Goal: Check status: Check status

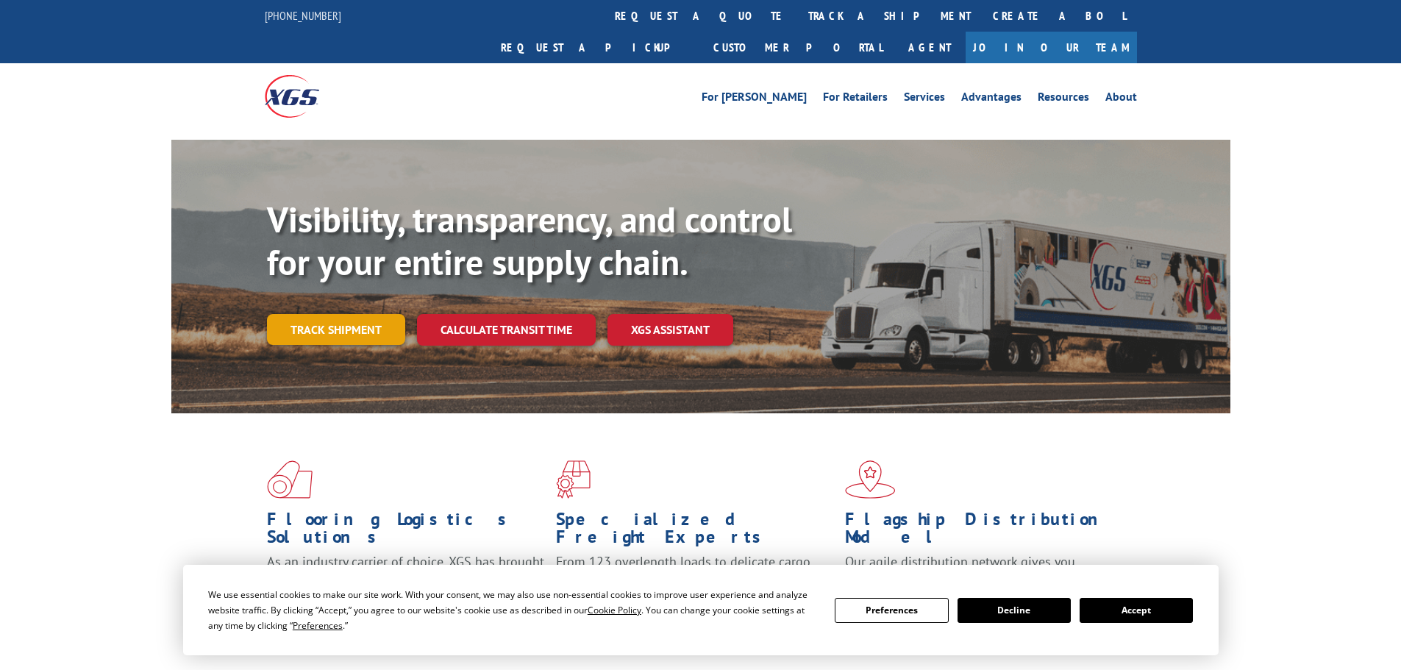
click at [330, 314] on link "Track shipment" at bounding box center [336, 329] width 138 height 31
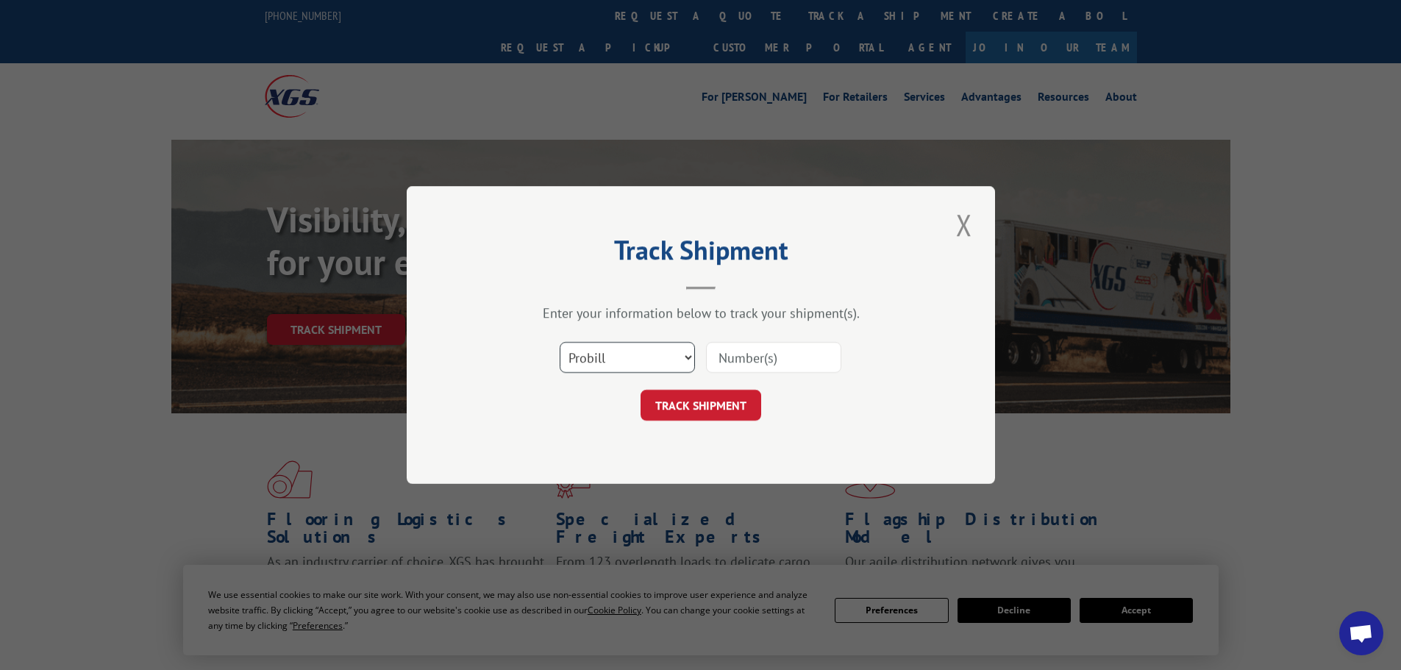
click at [586, 354] on select "Select category... Probill BOL PO" at bounding box center [627, 357] width 135 height 31
select select "bol"
click at [560, 342] on select "Select category... Probill BOL PO" at bounding box center [627, 357] width 135 height 31
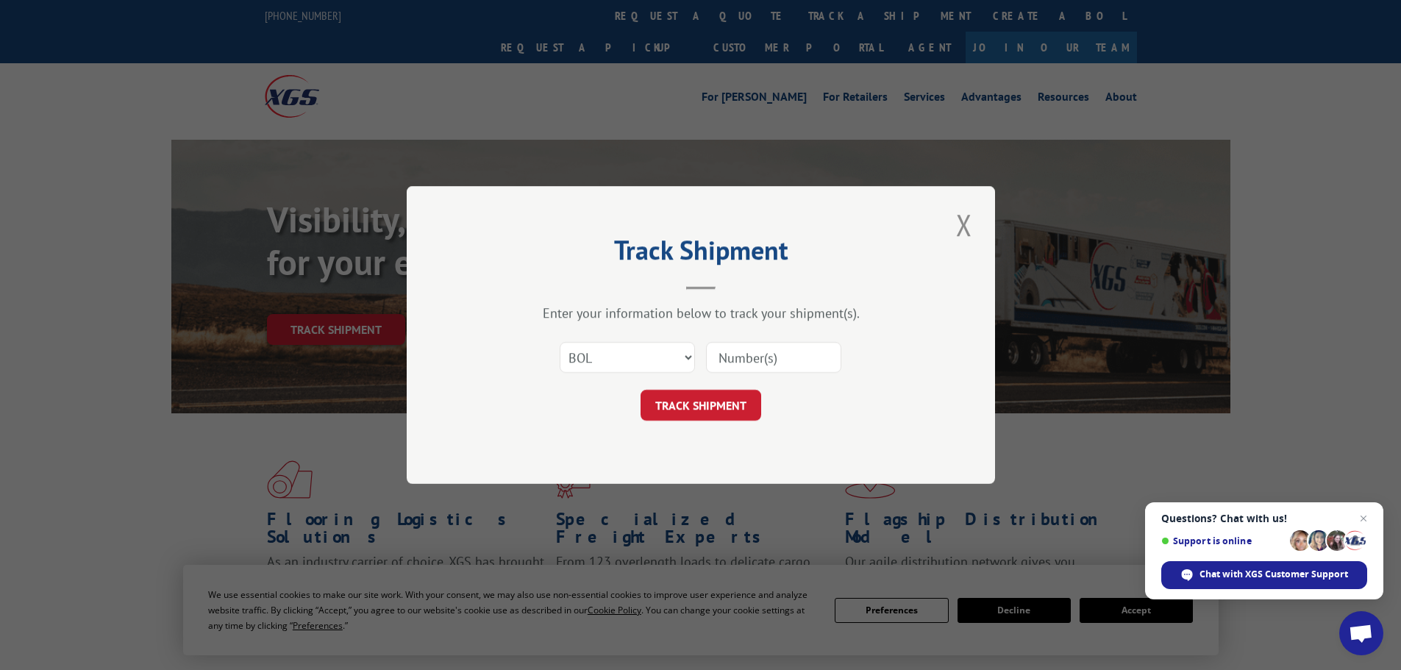
paste input "5945738"
type input "5945738"
click at [734, 405] on button "TRACK SHIPMENT" at bounding box center [701, 405] width 121 height 31
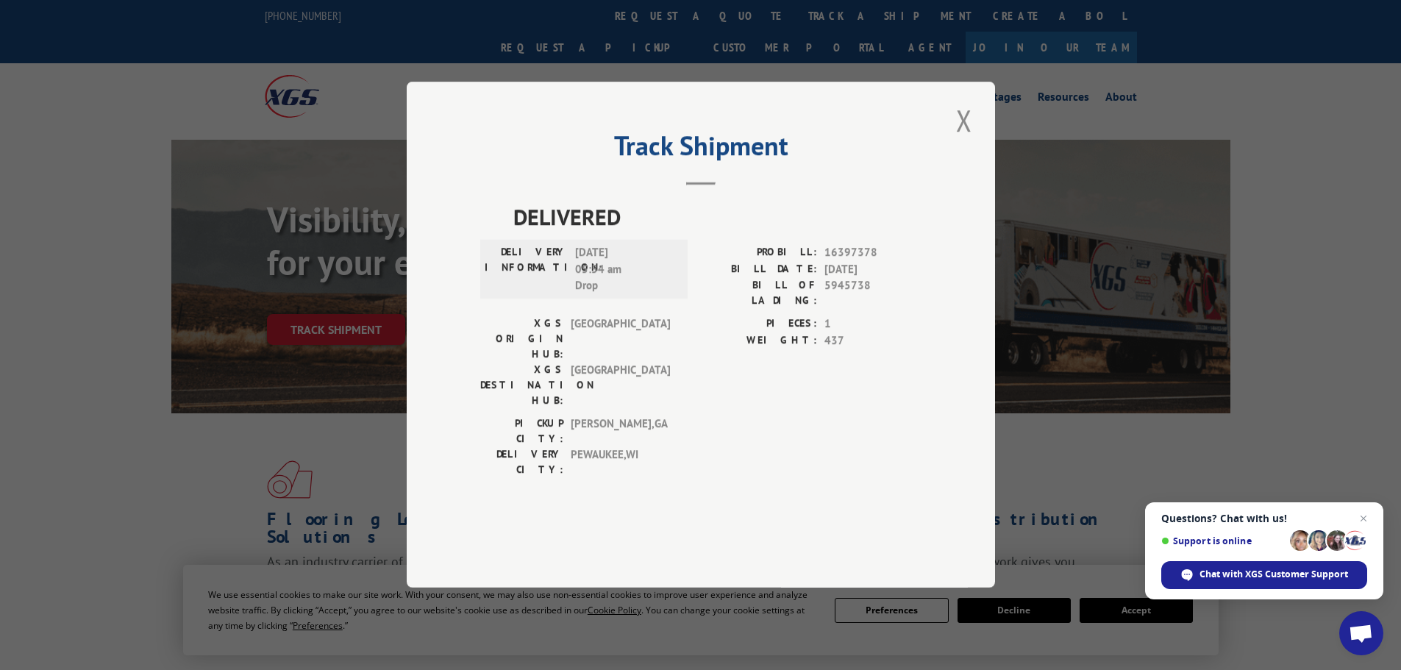
drag, startPoint x: 516, startPoint y: 259, endPoint x: 635, endPoint y: 290, distance: 123.1
click at [635, 290] on div "DELIVERED DELIVERY INFORMATION: [DATE] 05:54 am Drop PROBILL: 16397378 BILL DAT…" at bounding box center [700, 343] width 441 height 285
copy div "DELIVERED DELIVERY INFORMATION: [DATE]"
click at [967, 140] on button "Close modal" at bounding box center [964, 120] width 25 height 40
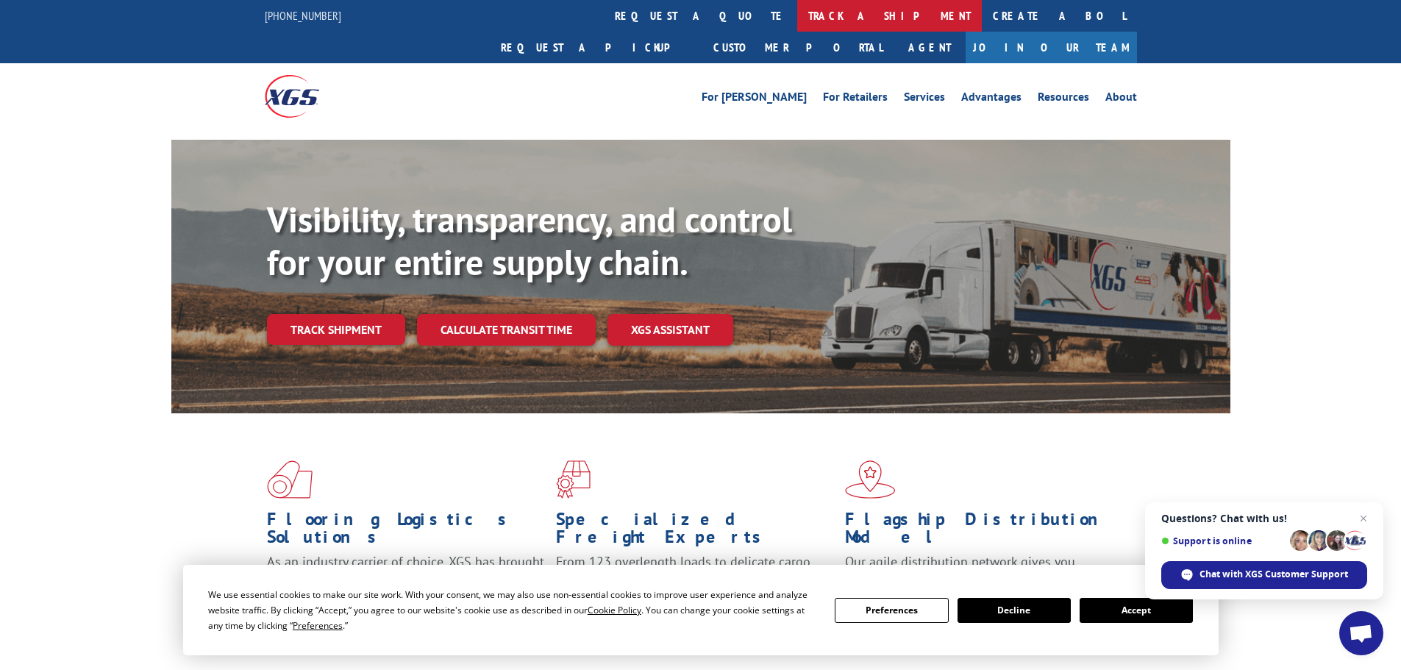
click at [797, 13] on link "track a shipment" at bounding box center [889, 16] width 185 height 32
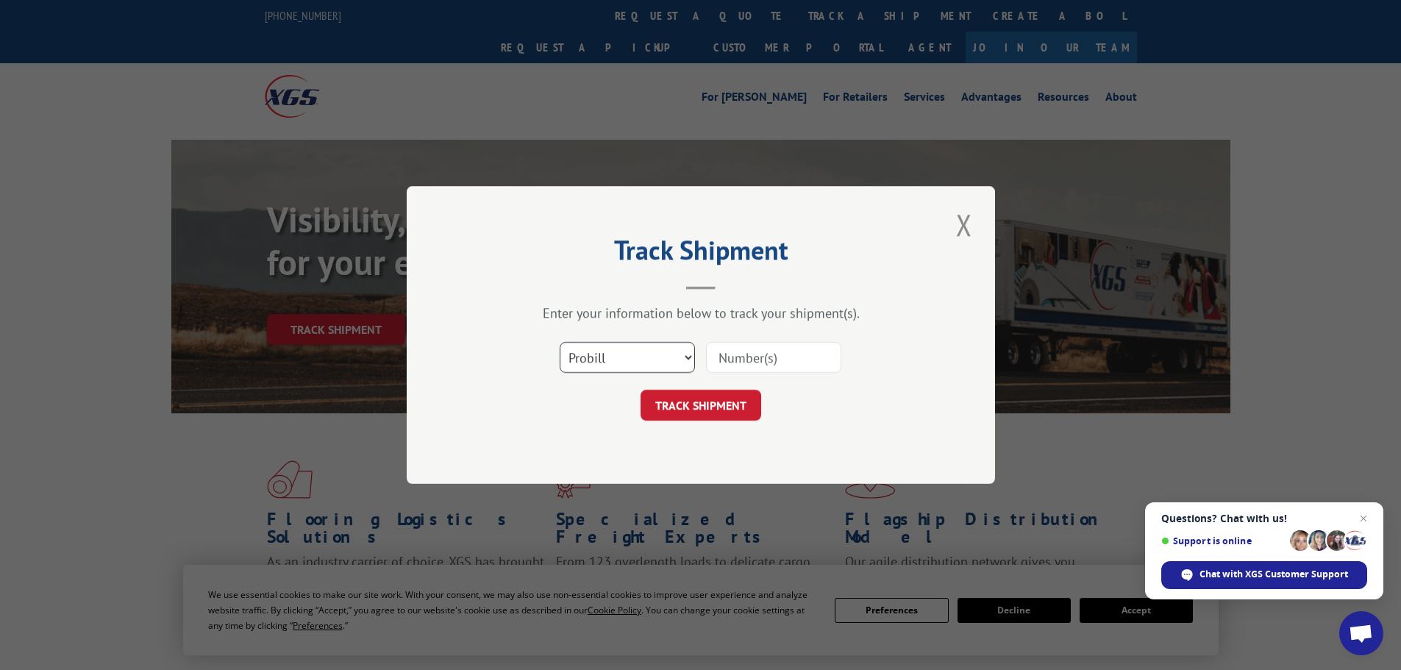
click at [600, 372] on select "Select category... Probill BOL PO" at bounding box center [627, 357] width 135 height 31
select select "bol"
click at [560, 342] on select "Select category... Probill BOL PO" at bounding box center [627, 357] width 135 height 31
paste input "5953108"
type input "5953108"
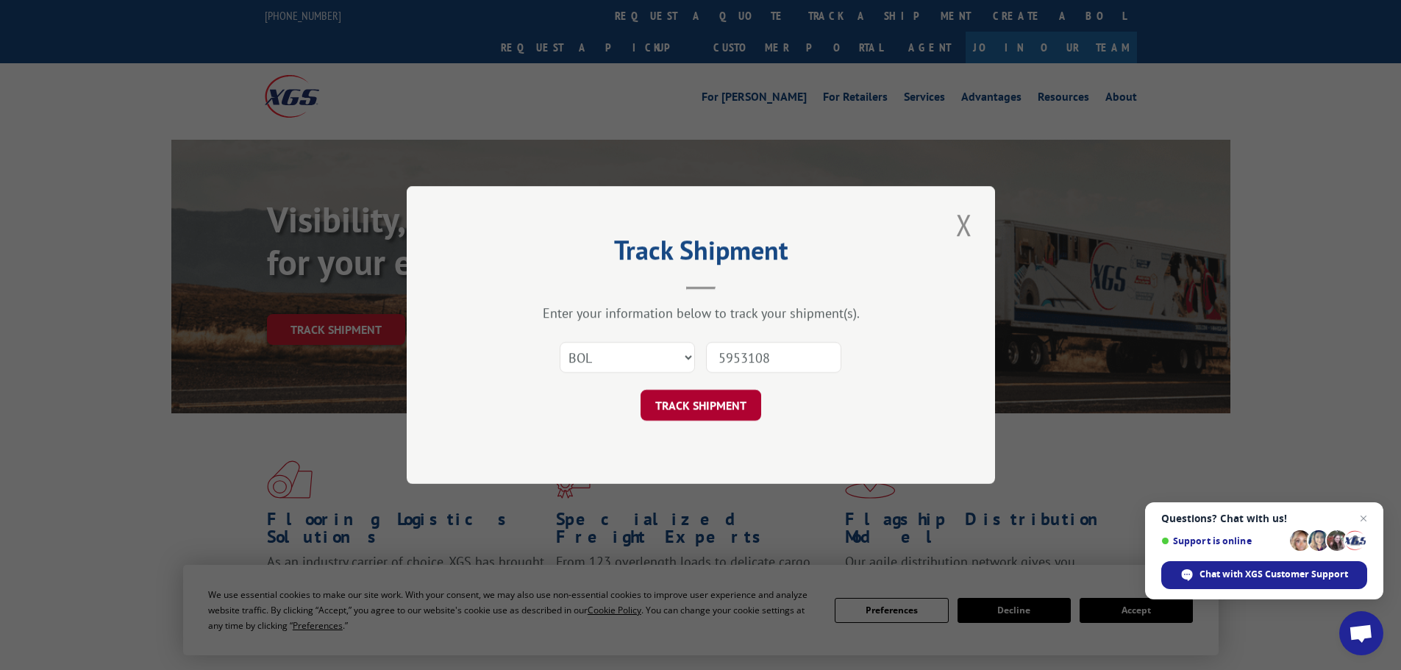
click at [689, 414] on button "TRACK SHIPMENT" at bounding box center [701, 405] width 121 height 31
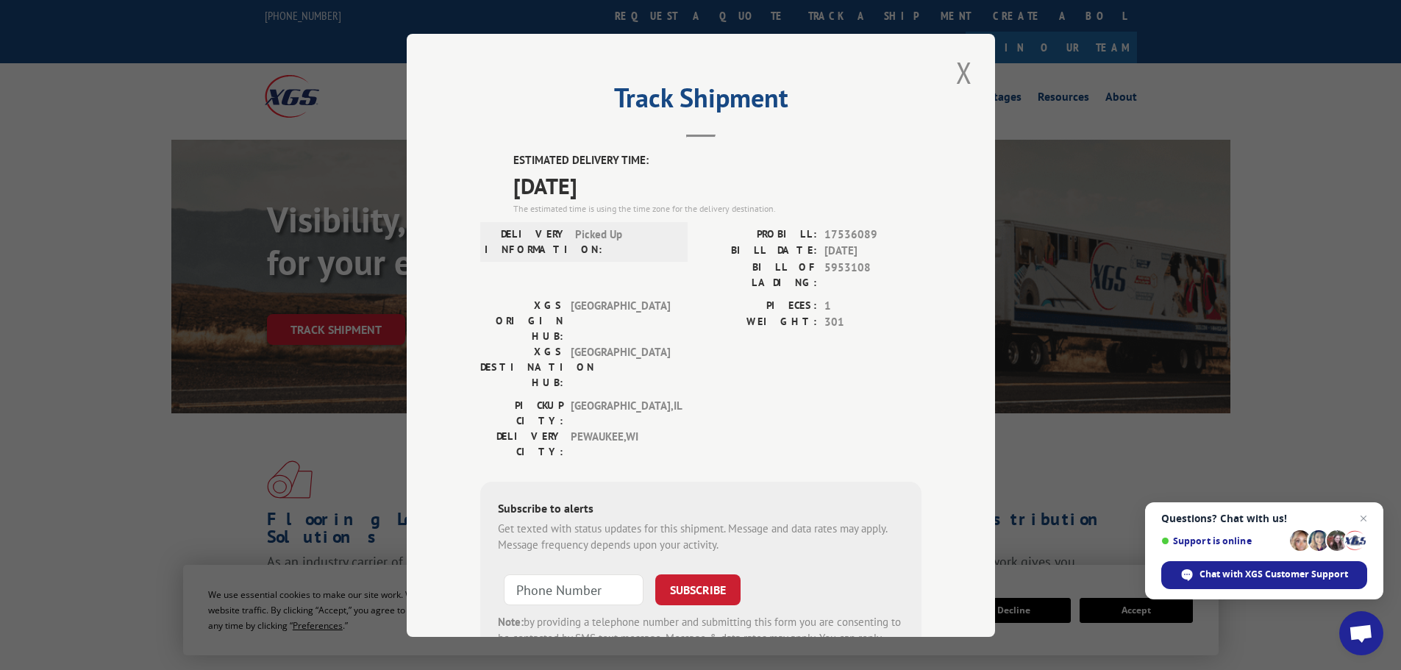
drag, startPoint x: 502, startPoint y: 155, endPoint x: 693, endPoint y: 173, distance: 191.3
click at [693, 173] on div "ESTIMATED DELIVERY TIME: [DATE] The estimated time is using the time zone for t…" at bounding box center [700, 416] width 441 height 529
copy div "ESTIMATED DELIVERY TIME: [DATE]"
